Goal: Transaction & Acquisition: Download file/media

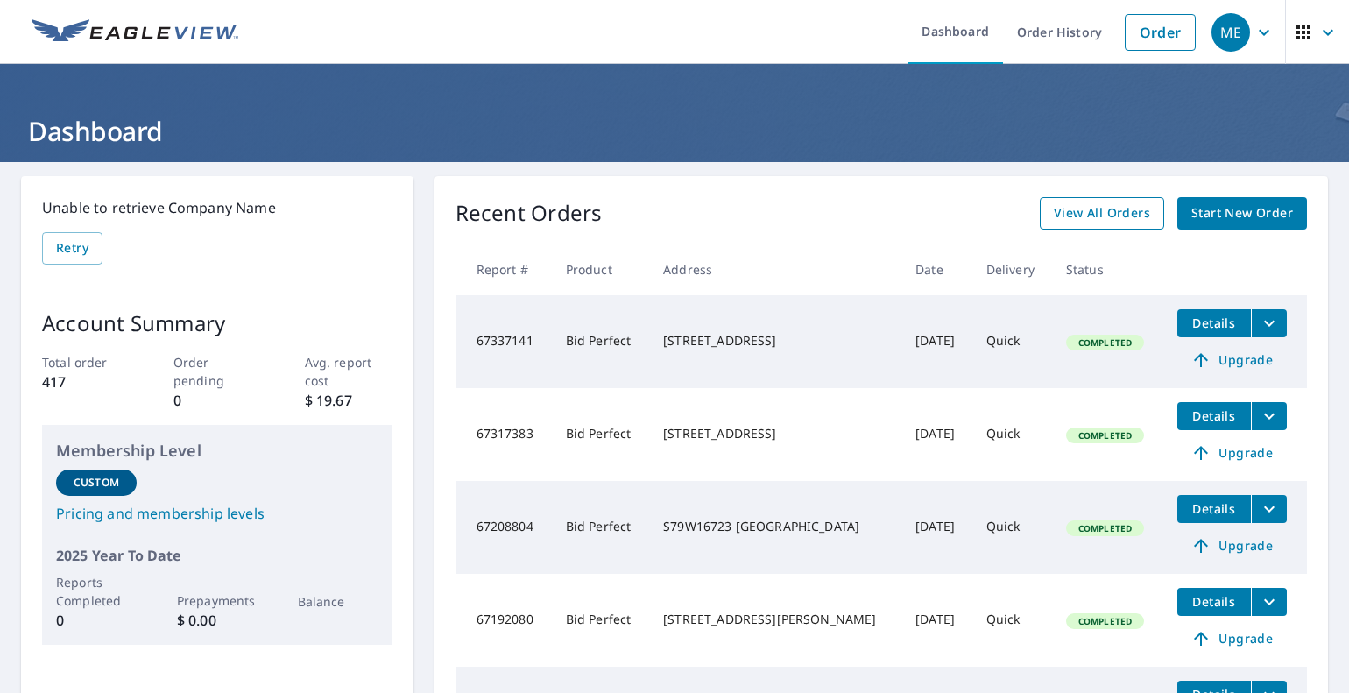
click at [1100, 214] on span "View All Orders" at bounding box center [1102, 213] width 96 height 22
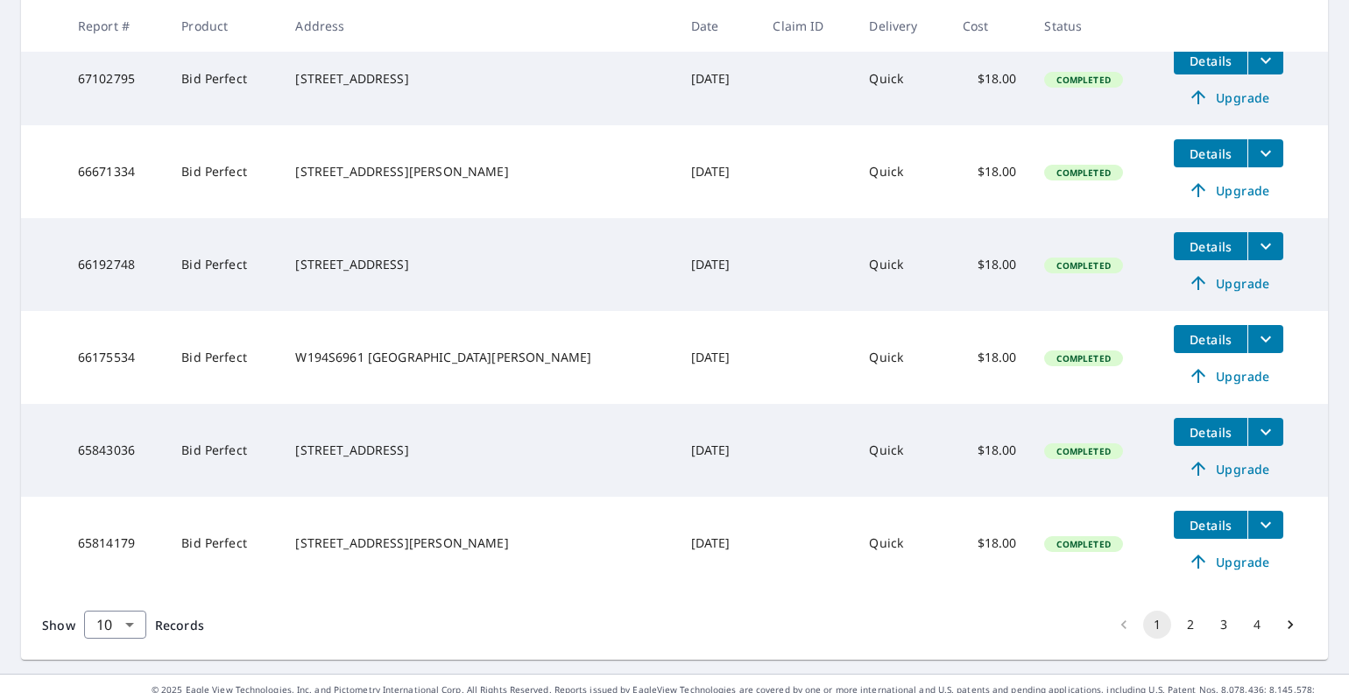
scroll to position [752, 0]
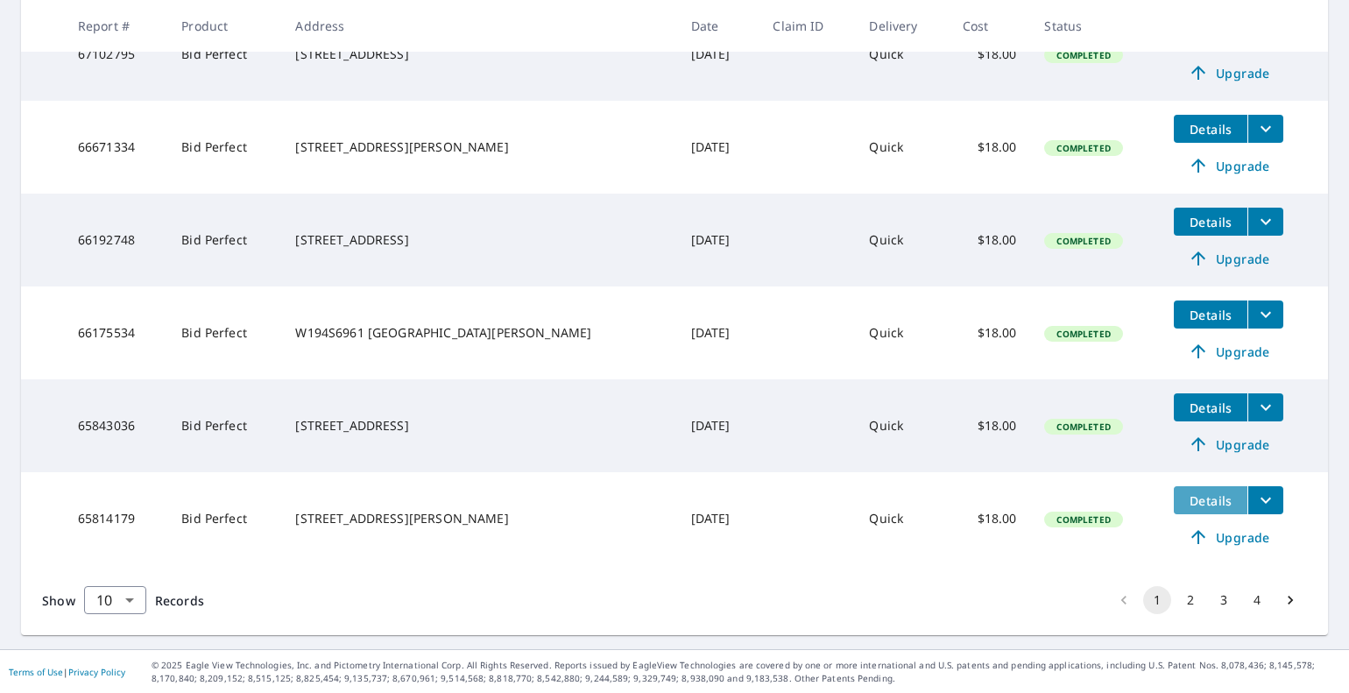
click at [1189, 500] on span "Details" at bounding box center [1210, 500] width 53 height 17
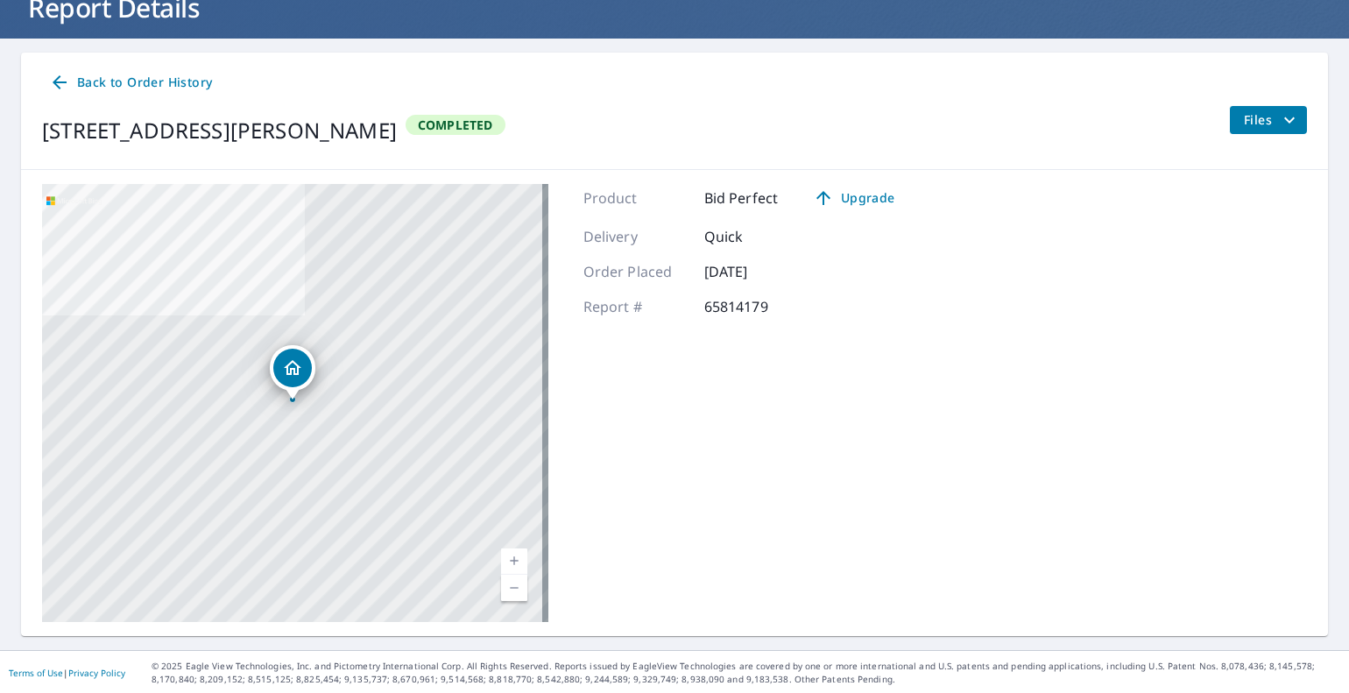
scroll to position [124, 0]
click at [137, 80] on span "Back to Order History" at bounding box center [130, 83] width 163 height 22
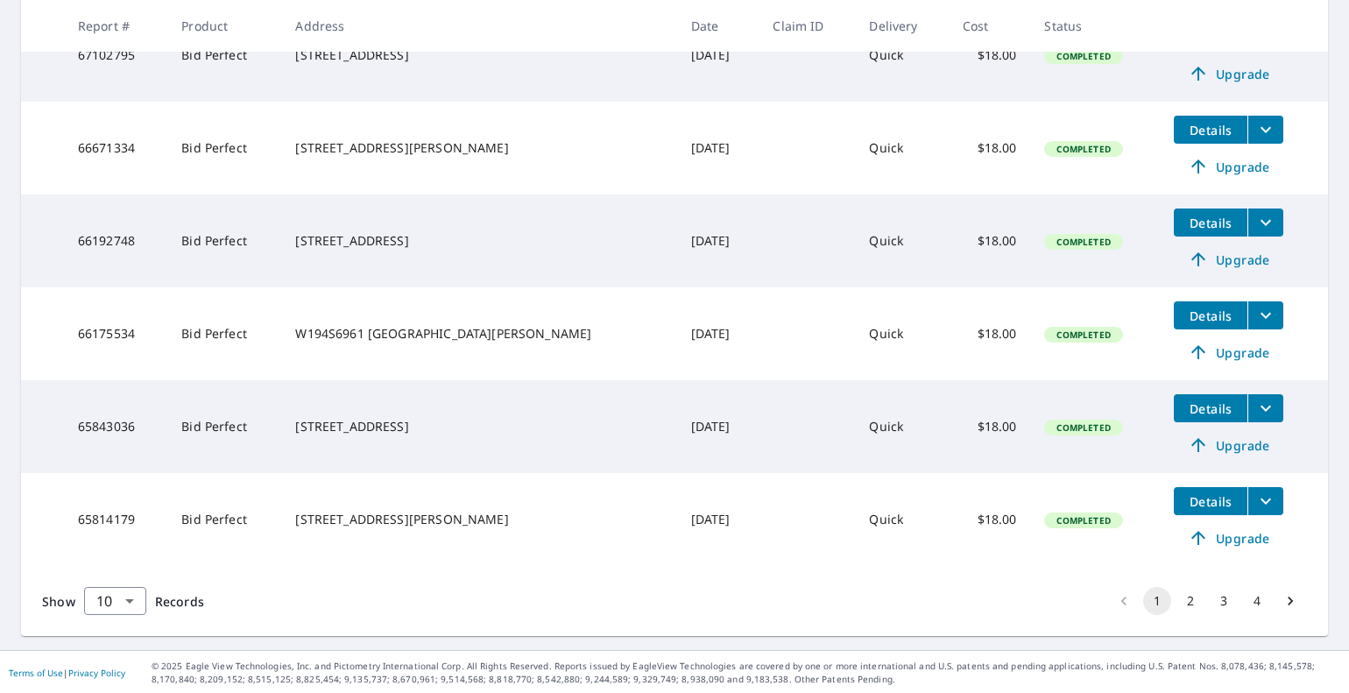
scroll to position [752, 0]
click at [1255, 499] on icon "filesDropdownBtn-65814179" at bounding box center [1265, 500] width 21 height 21
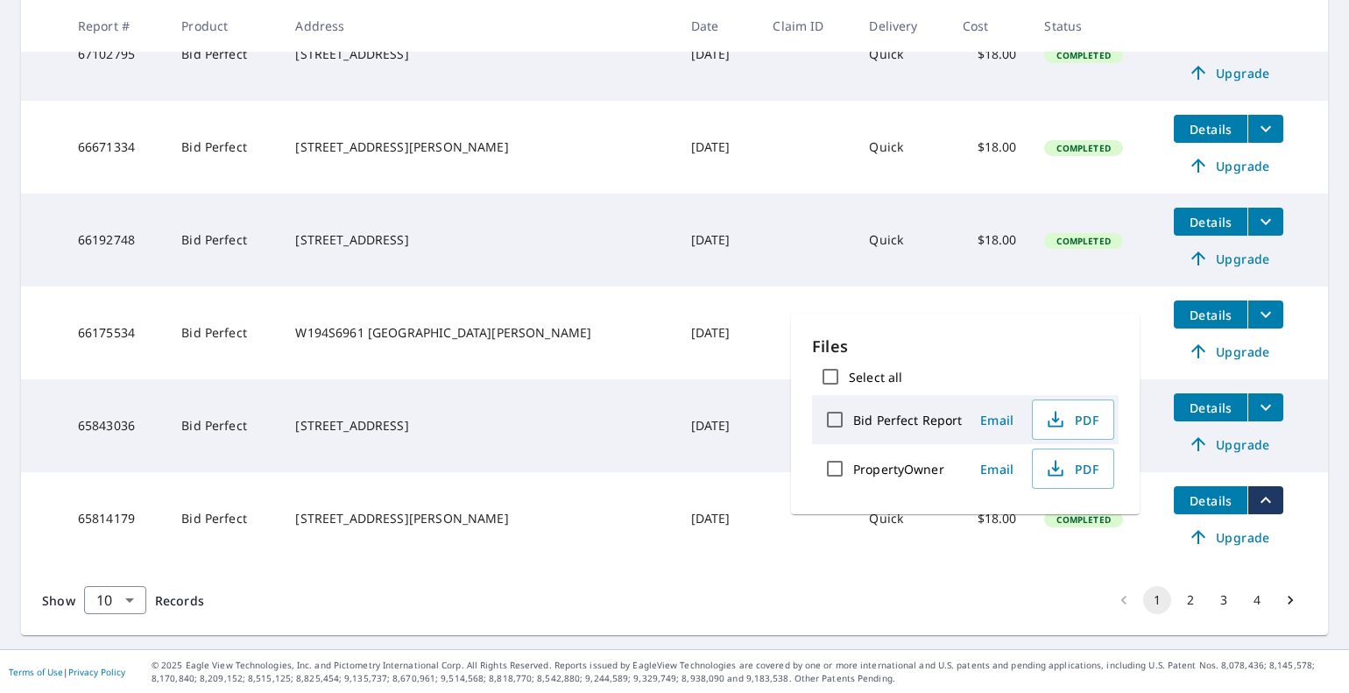
click at [917, 421] on label "Bid Perfect Report" at bounding box center [907, 420] width 109 height 17
click at [853, 421] on input "Bid Perfect Report" at bounding box center [834, 419] width 37 height 37
checkbox input "true"
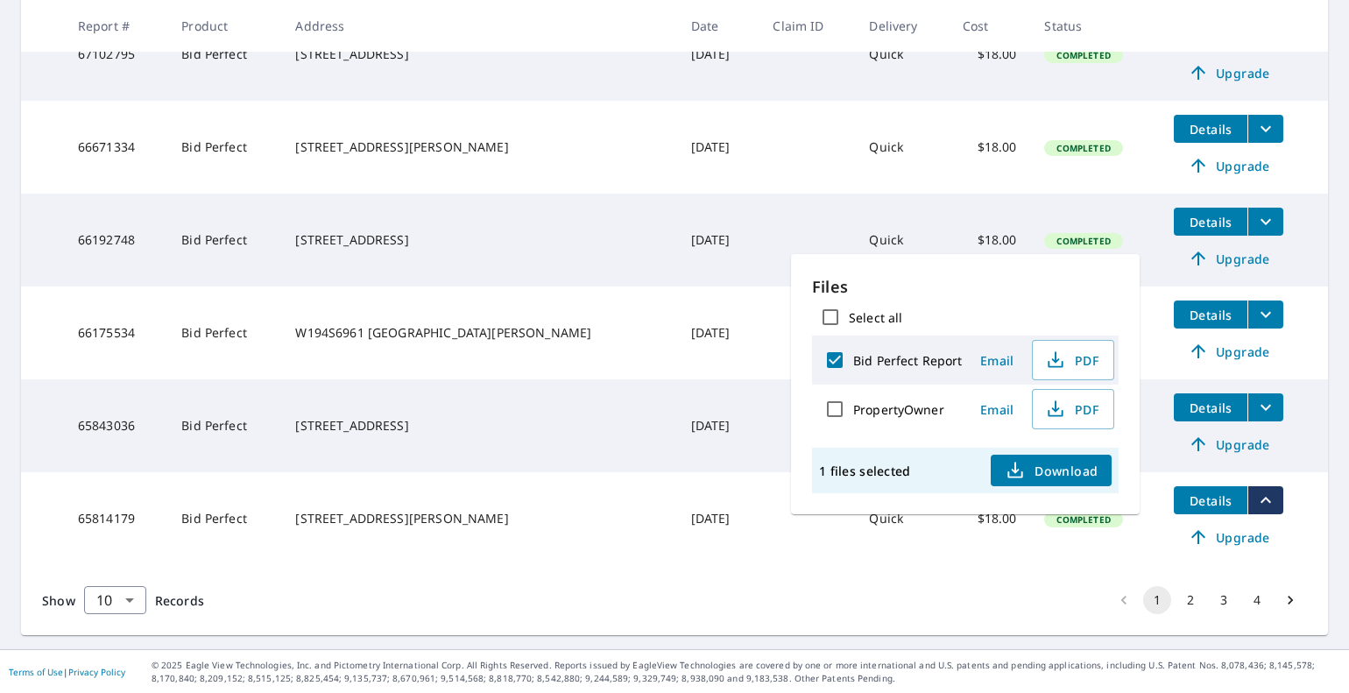
click at [1056, 470] on span "Download" at bounding box center [1051, 470] width 93 height 21
